Goal: Information Seeking & Learning: Learn about a topic

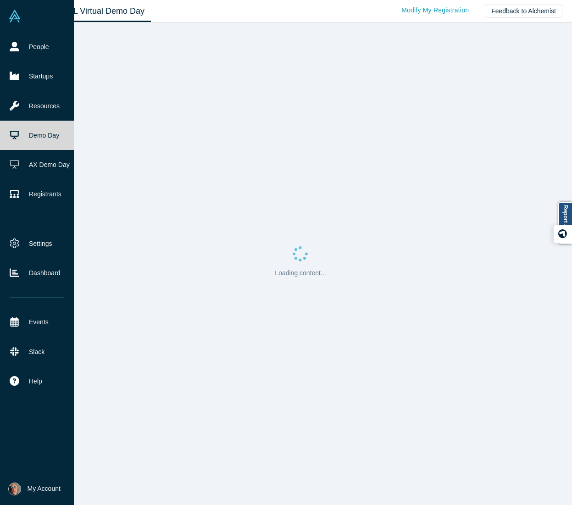
click at [44, 133] on link "Demo Day" at bounding box center [37, 135] width 74 height 29
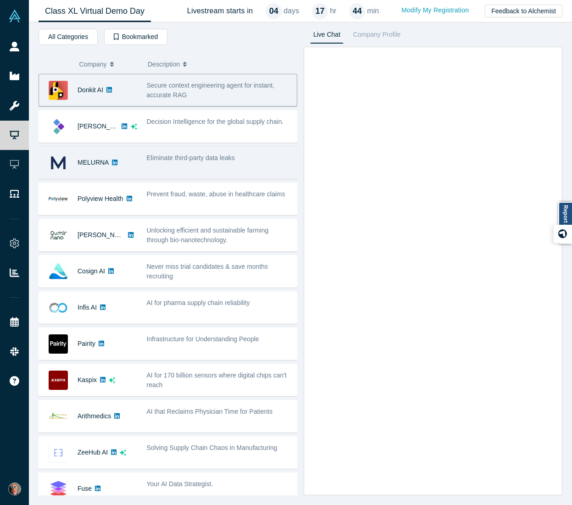
click at [190, 159] on span "Eliminate third-party data leaks" at bounding box center [191, 157] width 88 height 7
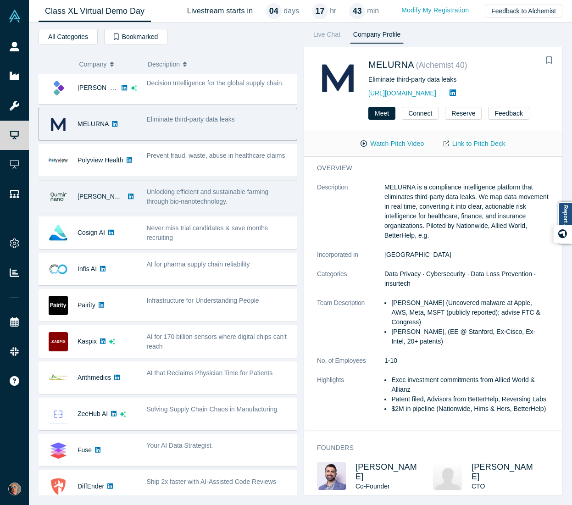
scroll to position [41, 0]
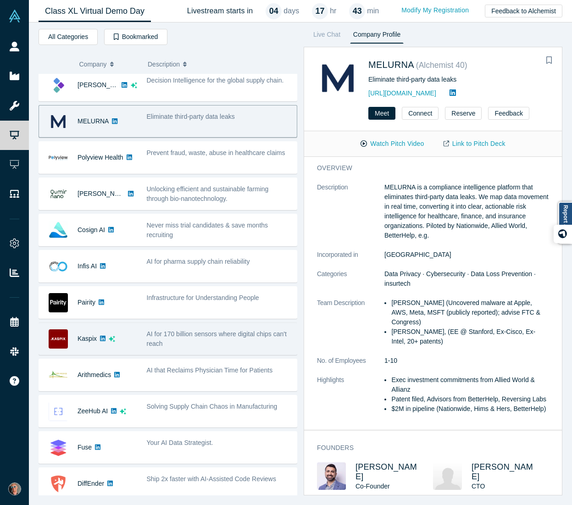
click at [177, 342] on div "AI for 170 billion sensors where digital chips can't reach" at bounding box center [219, 338] width 145 height 19
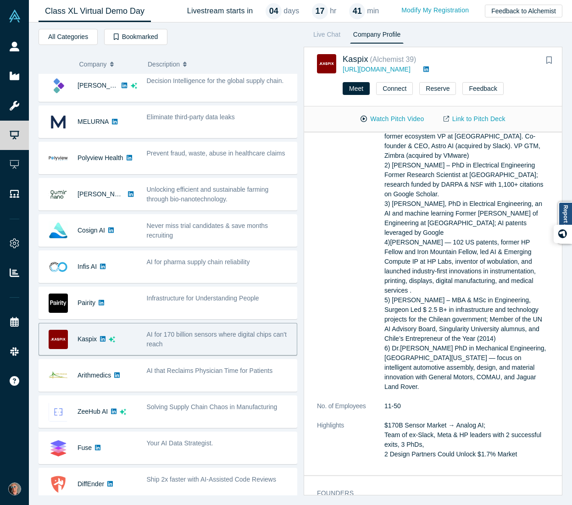
scroll to position [49, 0]
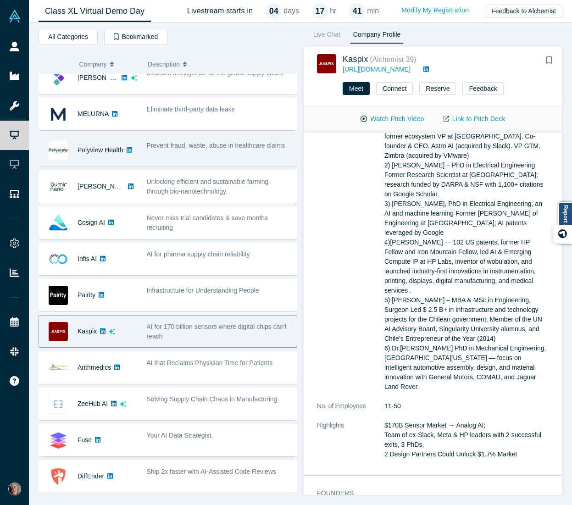
click at [206, 142] on span "Prevent fraud, waste, abuse in healthcare claims" at bounding box center [216, 145] width 139 height 7
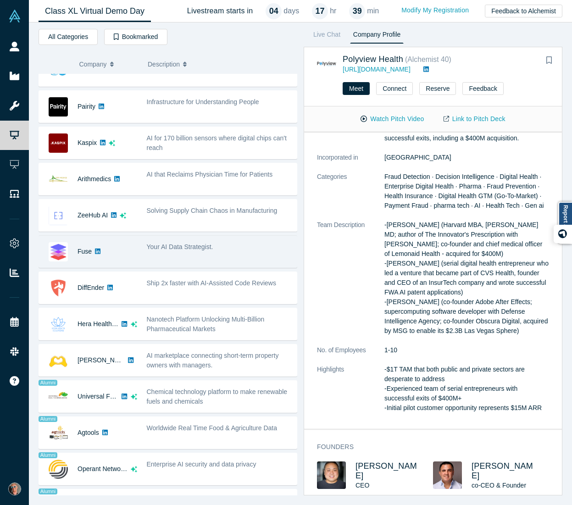
scroll to position [239, 0]
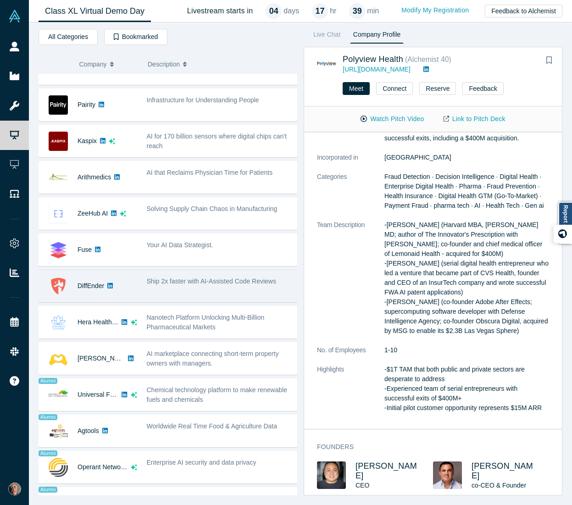
click at [216, 281] on span "Ship 2x faster with AI-Assisted Code Reviews" at bounding box center [211, 281] width 129 height 7
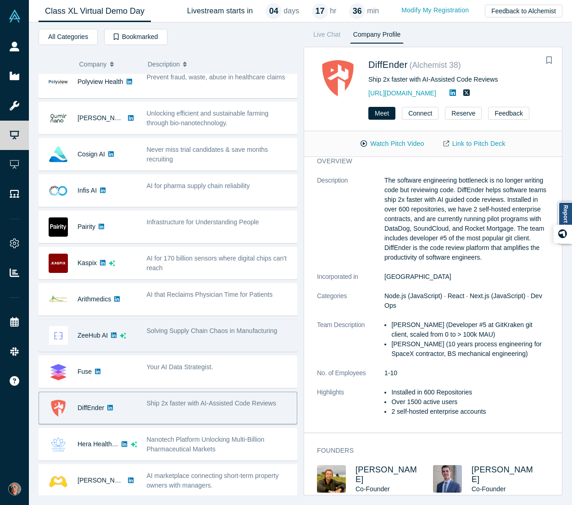
scroll to position [38, 0]
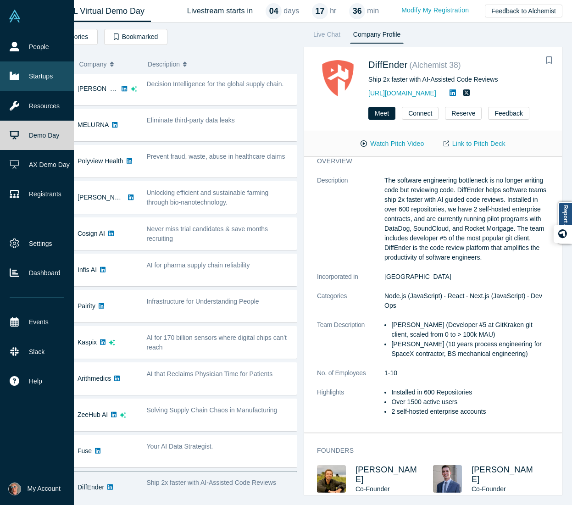
click at [35, 77] on link "Startups" at bounding box center [37, 75] width 74 height 29
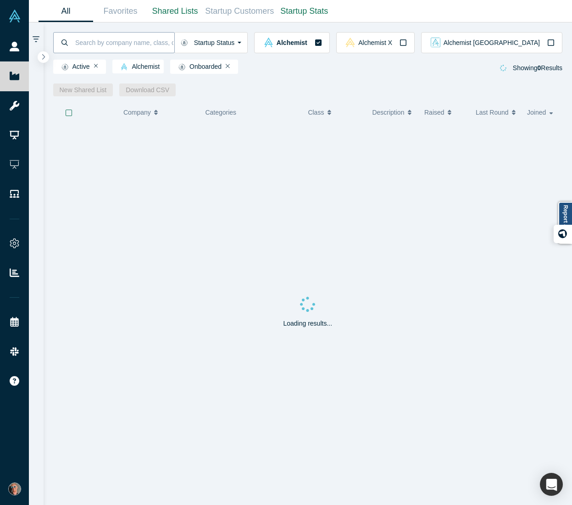
click at [111, 45] on input at bounding box center [124, 43] width 100 height 22
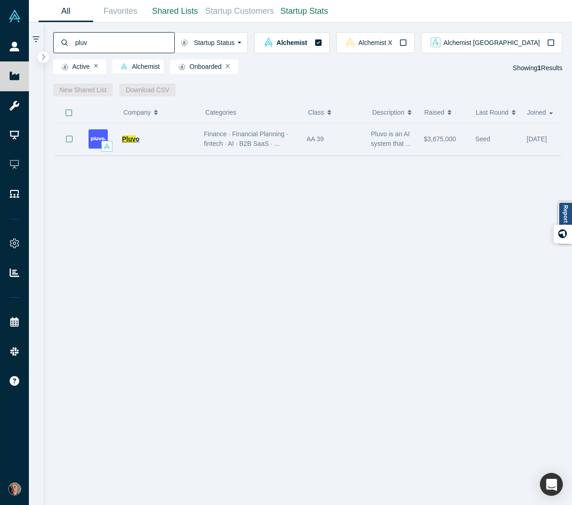
type input "pluv"
click at [129, 140] on span "Pluv" at bounding box center [129, 138] width 14 height 7
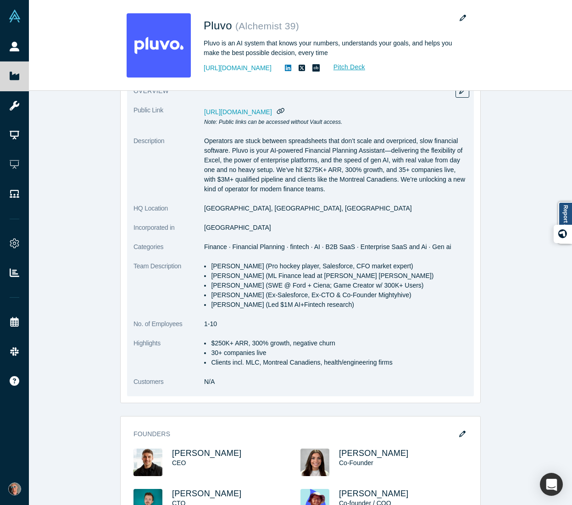
scroll to position [128, 0]
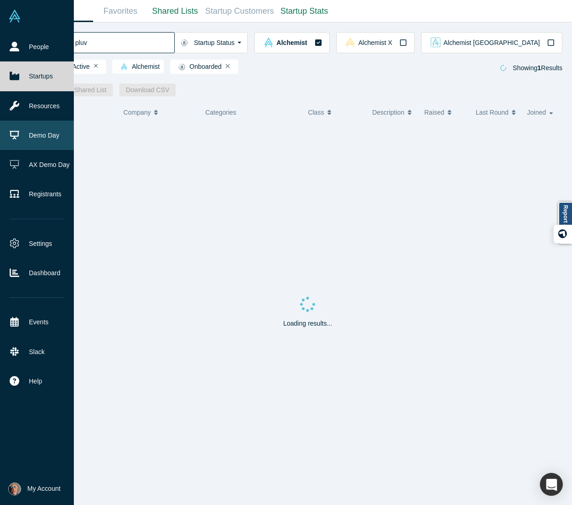
click at [43, 133] on link "Demo Day" at bounding box center [37, 135] width 74 height 29
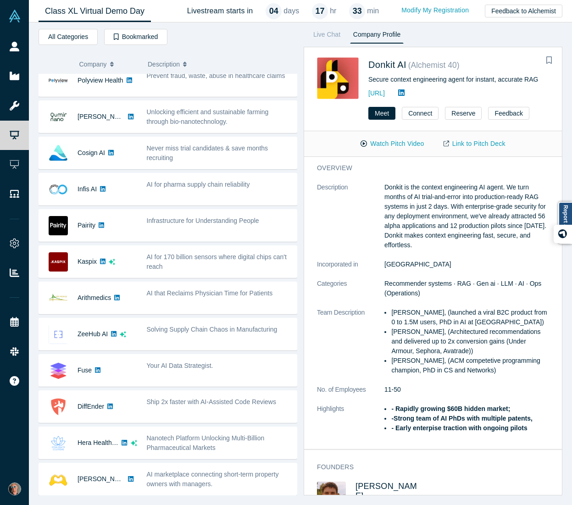
scroll to position [108, 0]
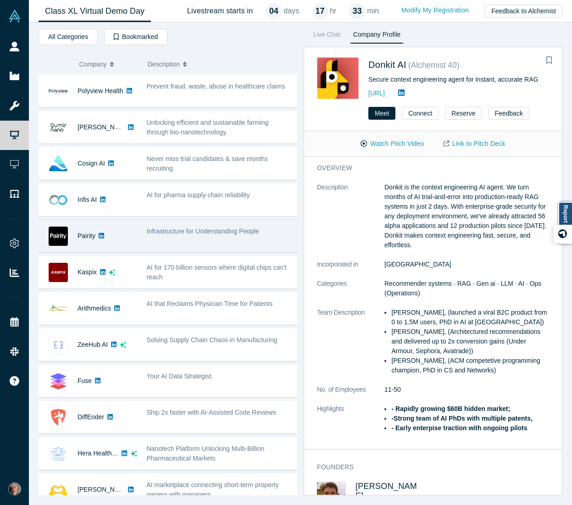
click at [212, 229] on span "Infrastructure for Understanding People" at bounding box center [203, 231] width 112 height 7
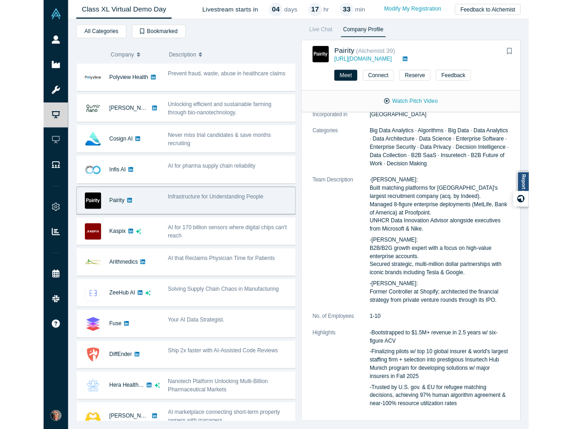
scroll to position [168, 0]
